Goal: Task Accomplishment & Management: Complete application form

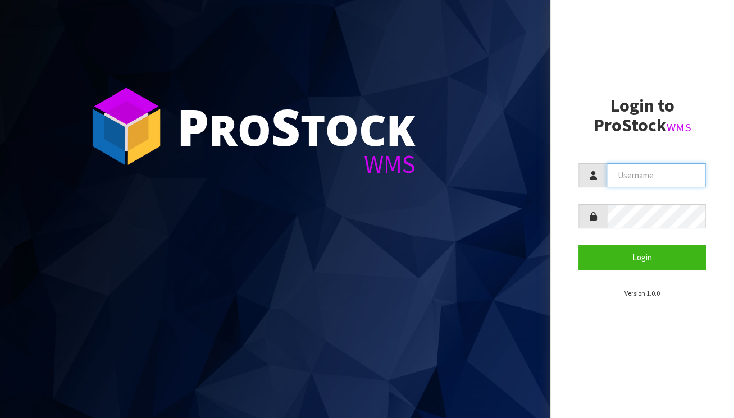
click at [642, 176] on input "text" at bounding box center [655, 175] width 99 height 24
type input "BABW"
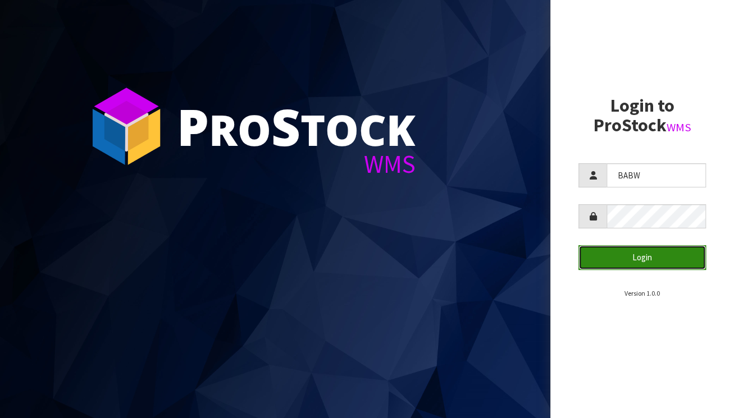
click at [648, 252] on button "Login" at bounding box center [641, 257] width 127 height 24
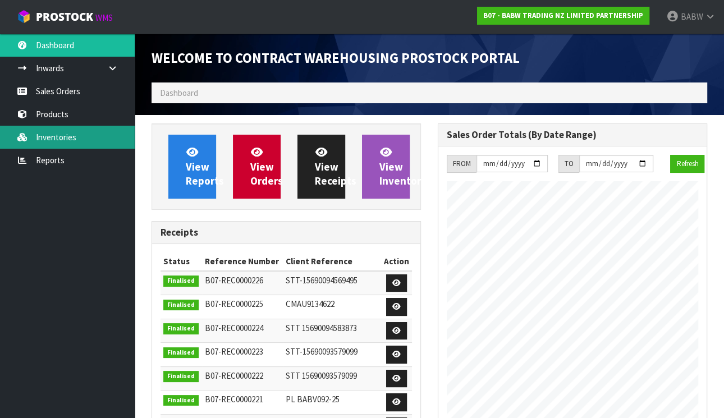
scroll to position [621, 286]
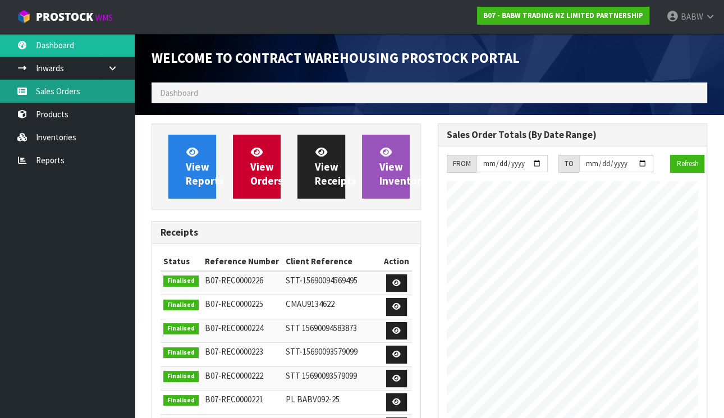
click at [43, 84] on link "Sales Orders" at bounding box center [67, 91] width 135 height 23
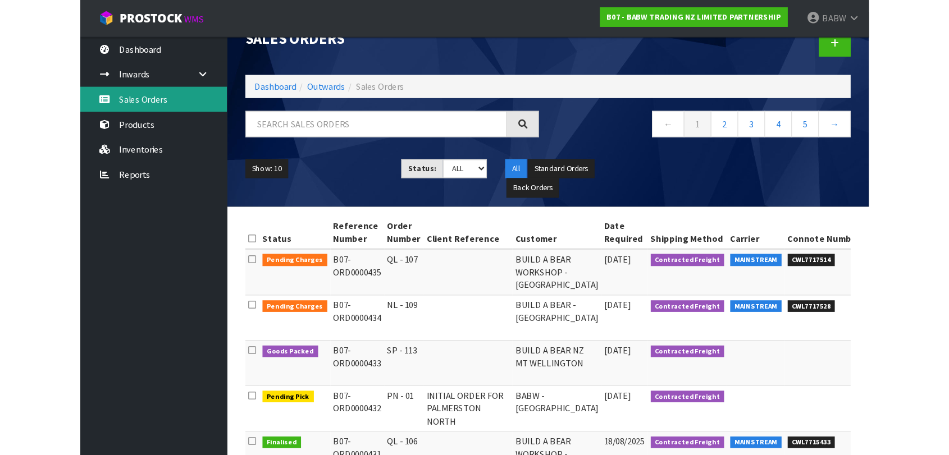
scroll to position [62, 0]
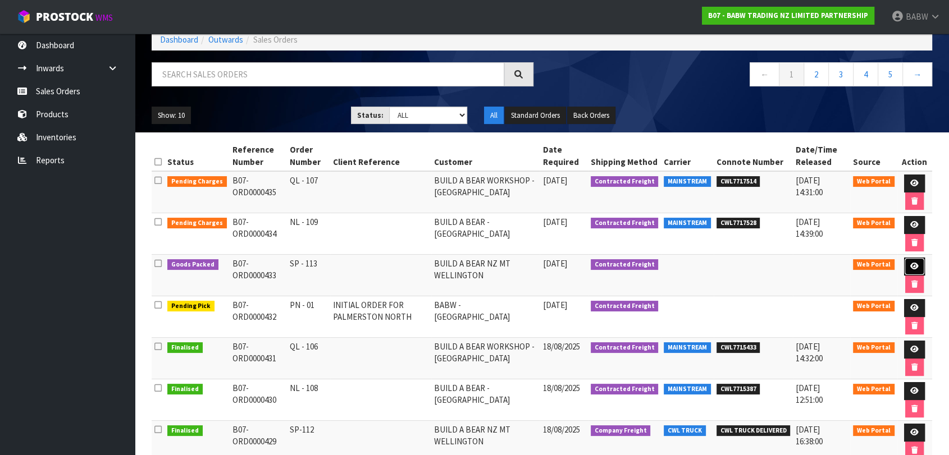
click at [733, 263] on icon at bounding box center [914, 266] width 8 height 7
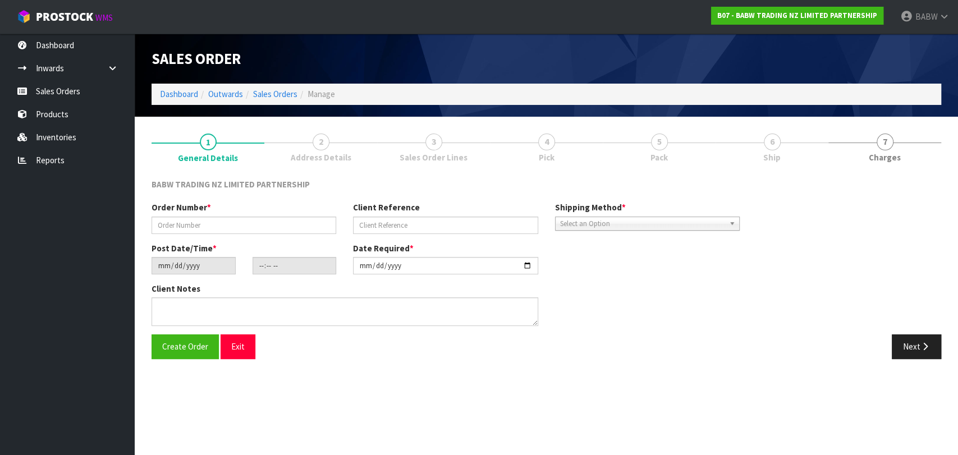
type input "SP - 113"
type input "[DATE]"
type input "09:15:00.000"
type input "[DATE]"
type textarea "CALL/MESSGAE AFTERNOON PRIOR TO MORNING DELIVERY - FRANKI 0273810540, TO MAKE S…"
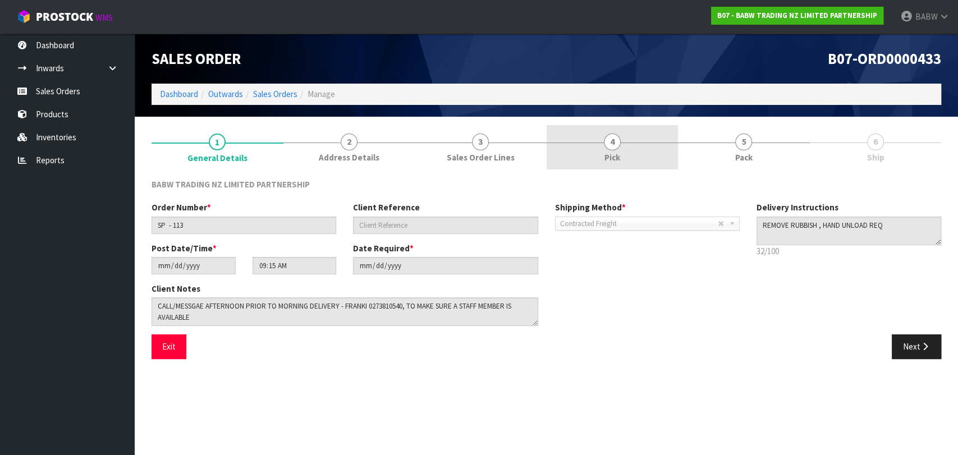
click at [597, 140] on link "4 Pick" at bounding box center [613, 147] width 132 height 44
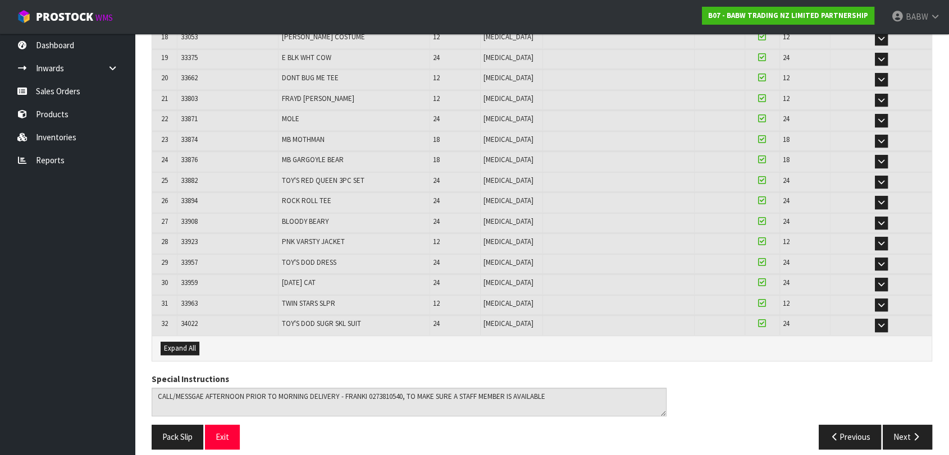
scroll to position [588, 0]
click at [175, 418] on button "Pack Slip" at bounding box center [178, 436] width 52 height 24
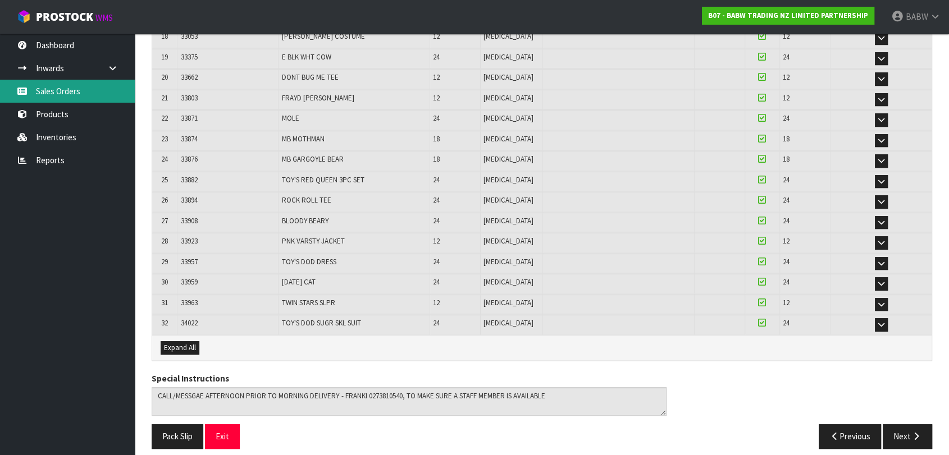
click at [82, 91] on link "Sales Orders" at bounding box center [67, 91] width 135 height 23
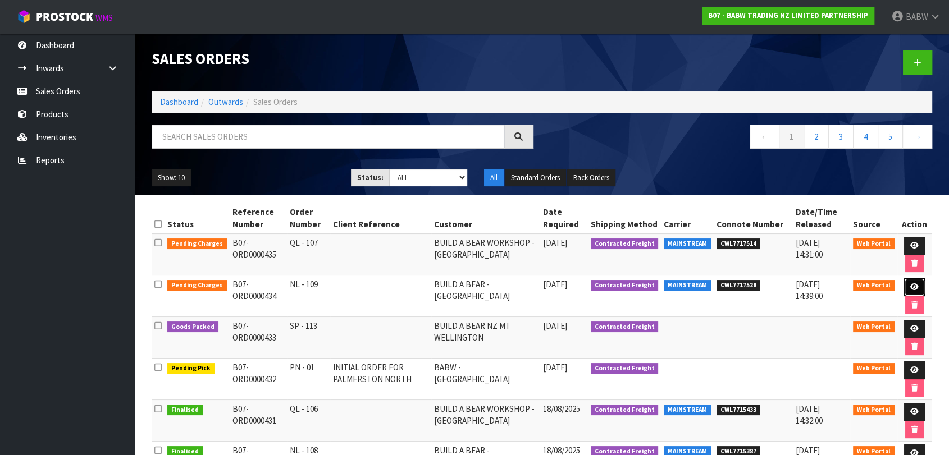
click at [733, 283] on icon at bounding box center [914, 286] width 8 height 7
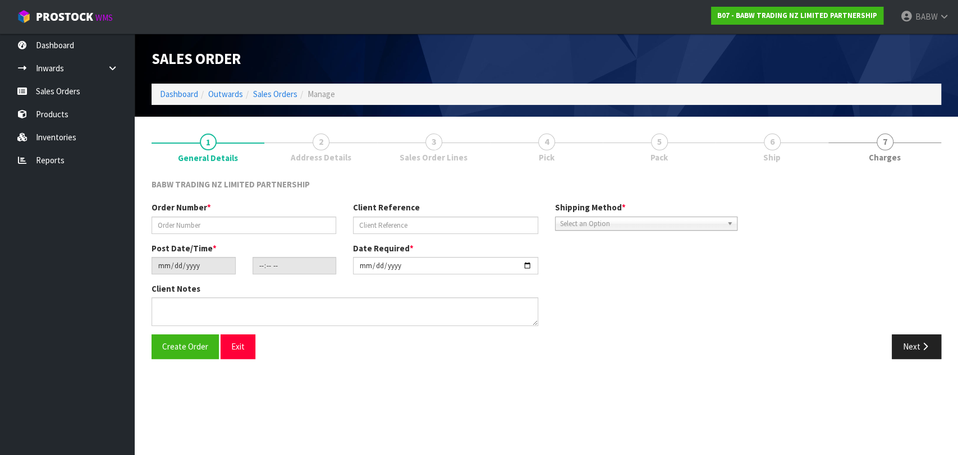
type input "NL - 109"
type input "[DATE]"
type input "09:17:00.000"
type input "[DATE]"
type textarea "DELIVER BETWEEN 8AM AND 8.30AM CALL - [PERSON_NAME] ON [PHONE_NUMBER] AFTERNOON…"
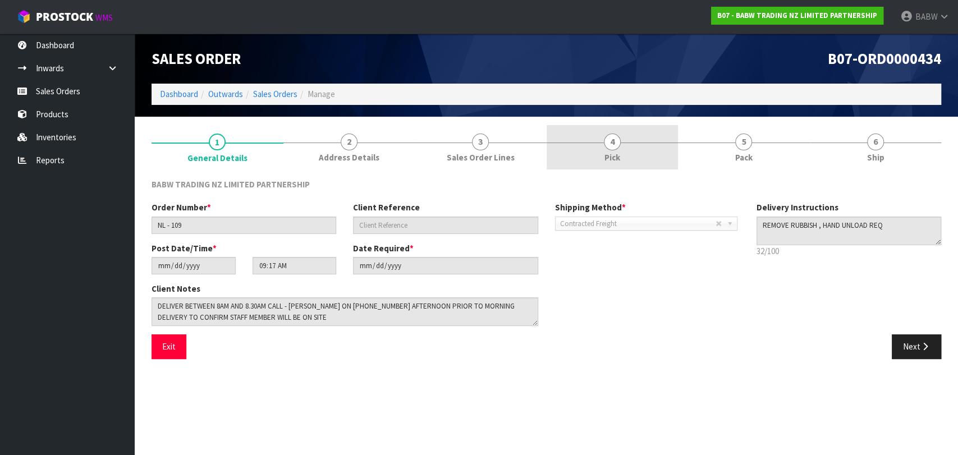
click at [625, 140] on link "4 Pick" at bounding box center [613, 147] width 132 height 44
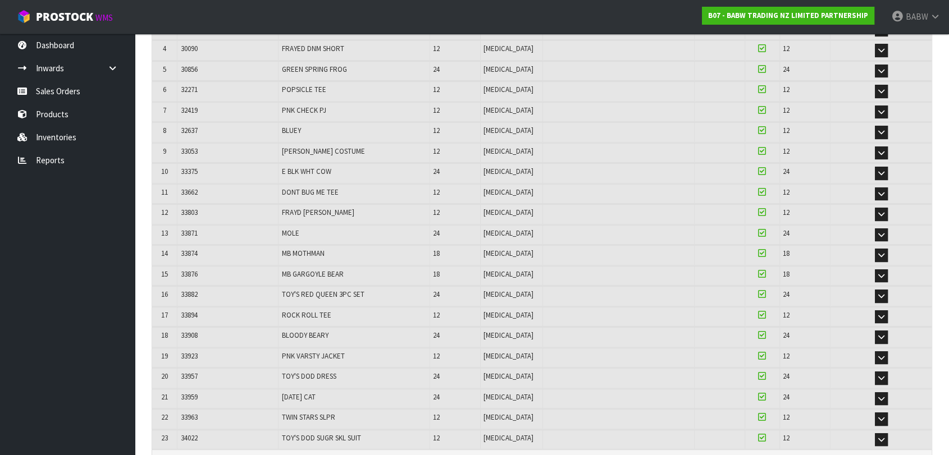
scroll to position [406, 0]
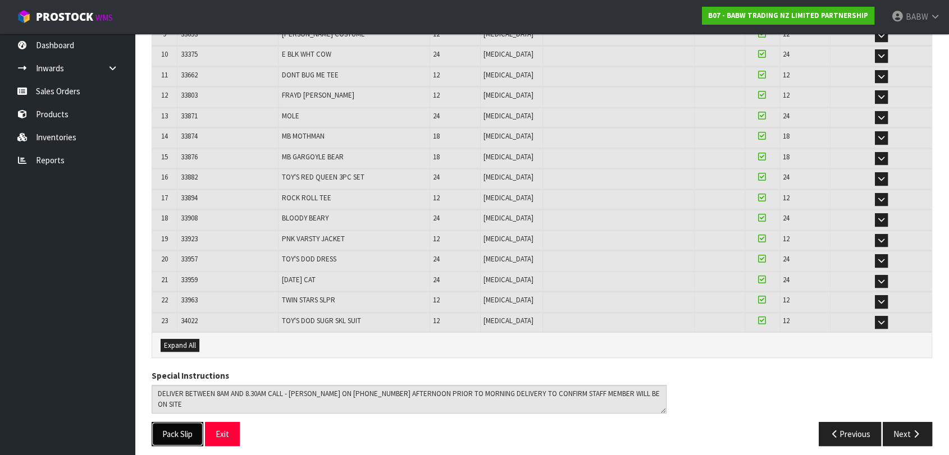
click at [174, 418] on button "Pack Slip" at bounding box center [178, 434] width 52 height 24
click at [67, 89] on link "Sales Orders" at bounding box center [67, 91] width 135 height 23
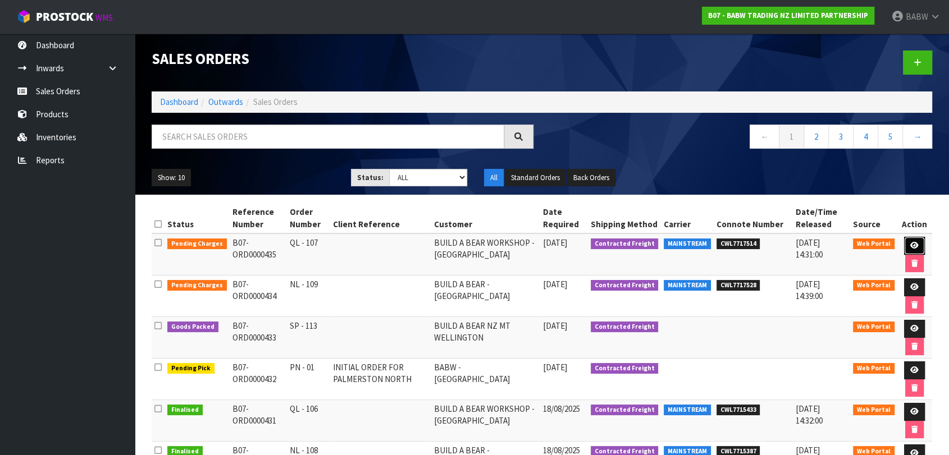
click at [733, 239] on link at bounding box center [914, 246] width 21 height 18
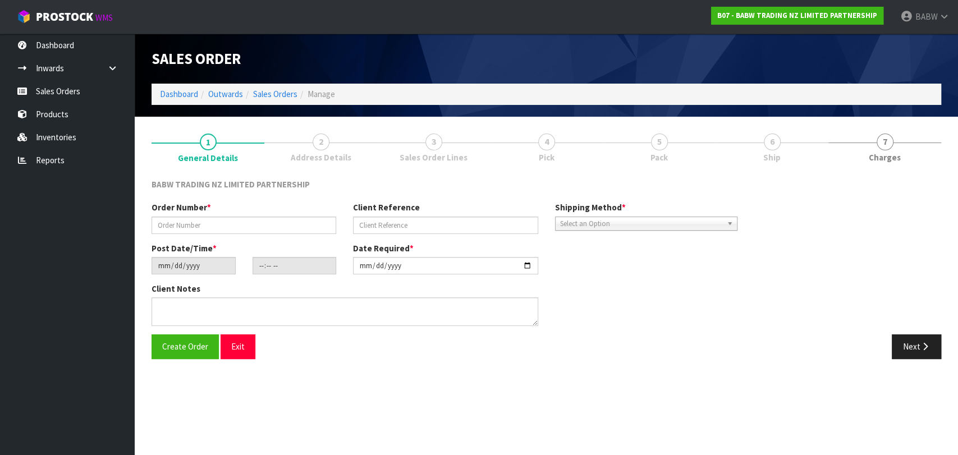
type input "QL - 107"
type input "[DATE]"
type input "09:19:00.000"
type input "[DATE]"
type textarea "DELIVER BETWEEN 8AM AND 8.30AM CALL - [PERSON_NAME] ON [PHONE_NUMBER] AFTERNOON…"
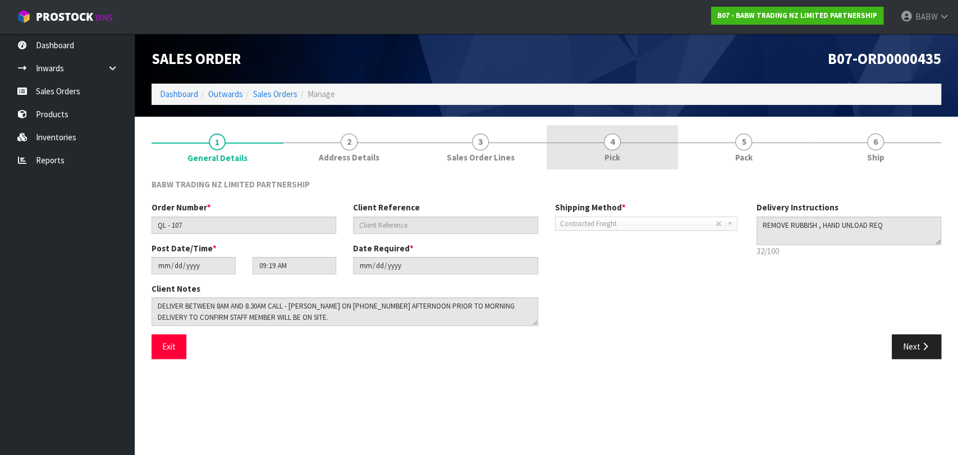
click at [606, 149] on link "4 Pick" at bounding box center [613, 147] width 132 height 44
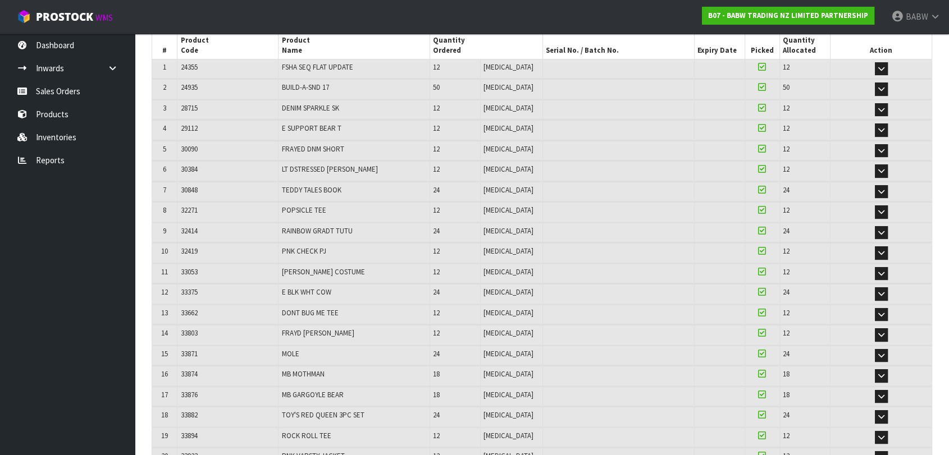
scroll to position [406, 0]
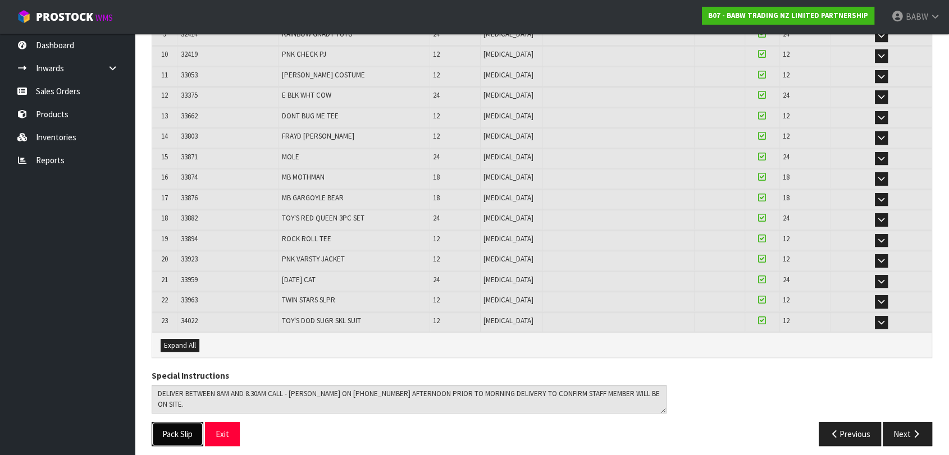
click at [180, 418] on button "Pack Slip" at bounding box center [178, 434] width 52 height 24
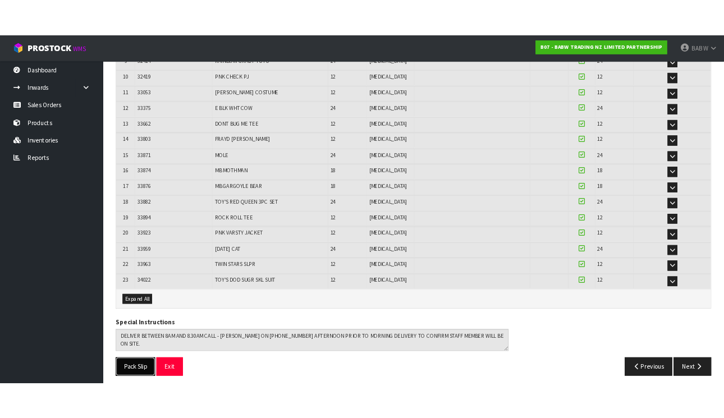
scroll to position [405, 0]
